Goal: Information Seeking & Learning: Learn about a topic

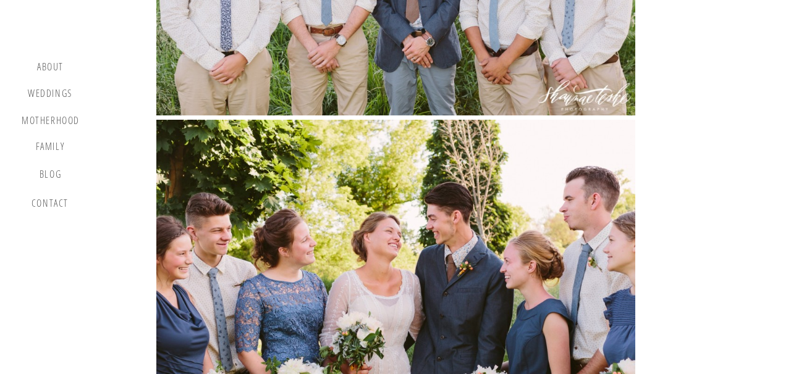
scroll to position [16168, 0]
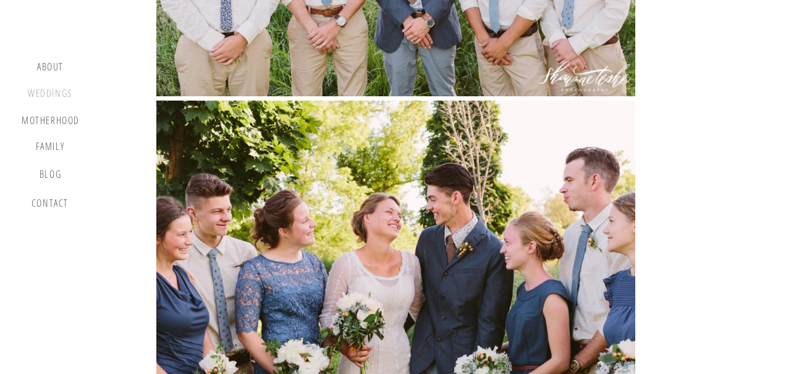
click at [57, 99] on div "Weddings" at bounding box center [50, 95] width 47 height 15
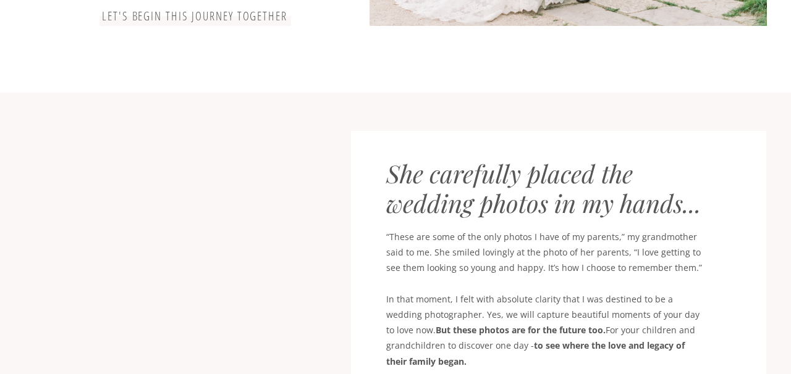
scroll to position [545, 0]
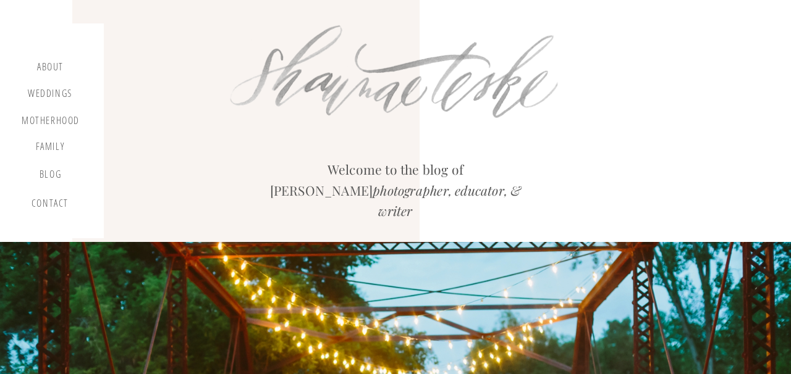
scroll to position [16168, 0]
